Goal: Find specific page/section: Find specific page/section

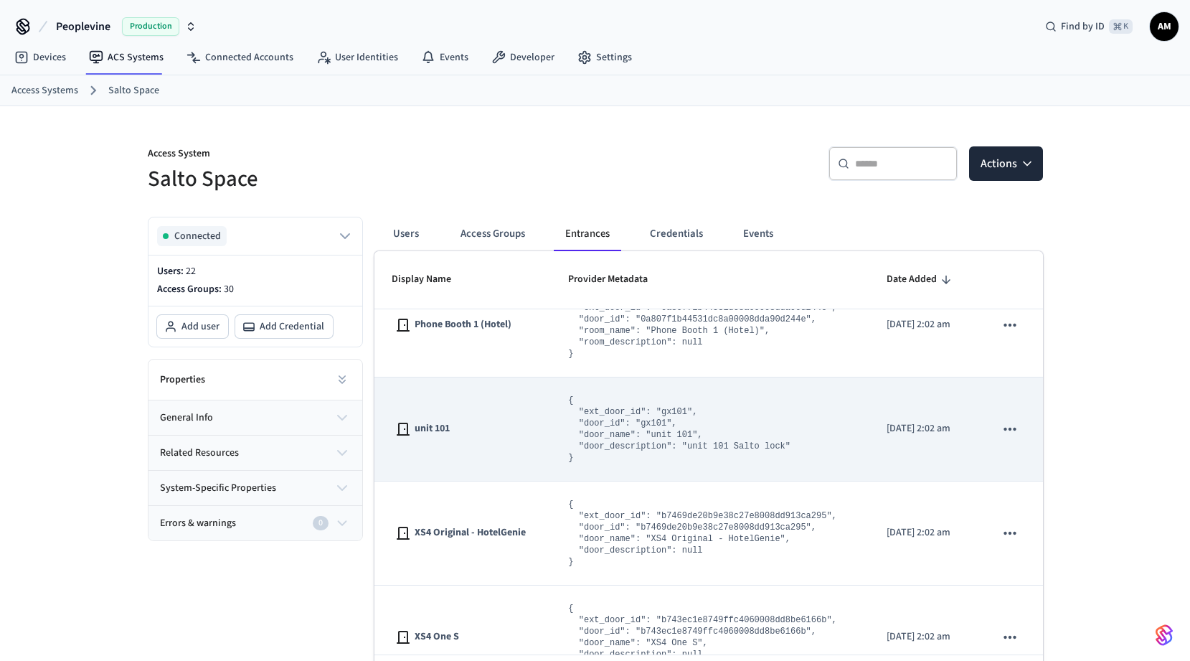
scroll to position [67, 0]
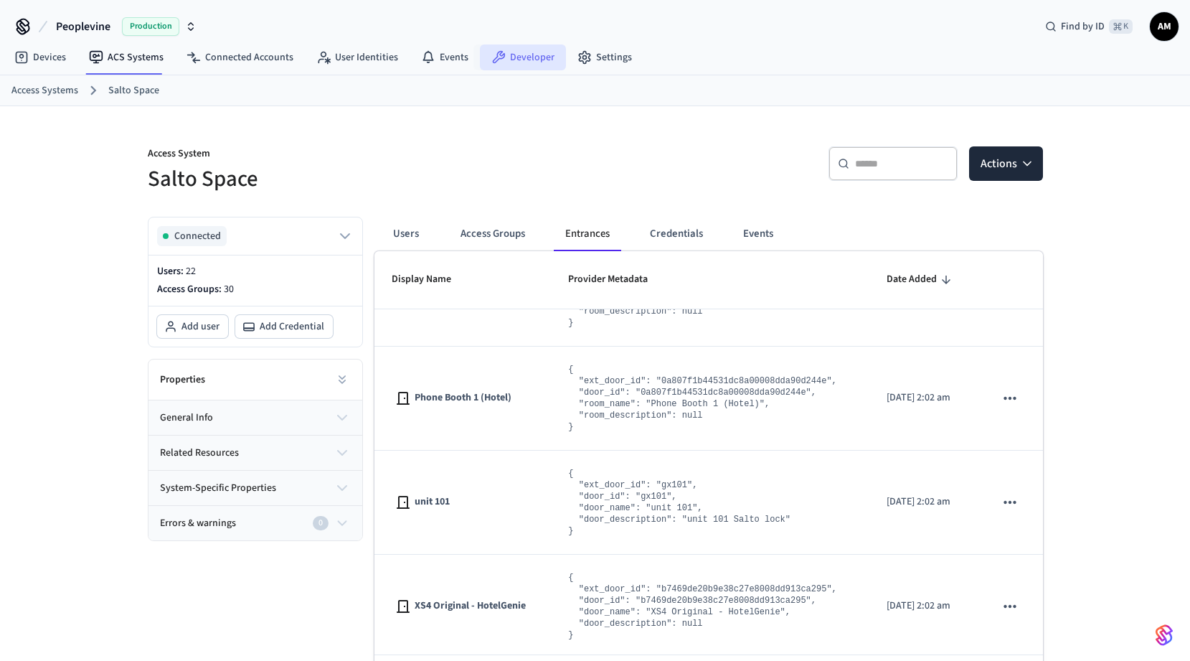
click at [516, 63] on link "Developer" at bounding box center [523, 57] width 86 height 26
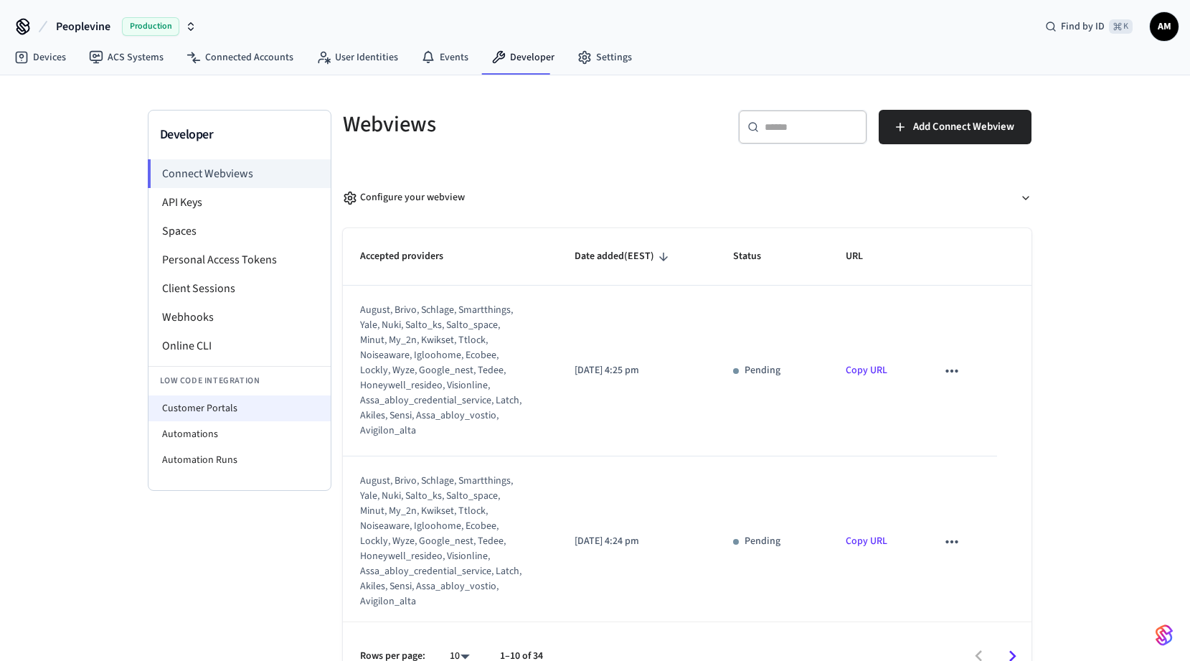
click at [222, 411] on li "Customer Portals" at bounding box center [239, 408] width 182 height 26
select select "**********"
